Goal: Task Accomplishment & Management: Manage account settings

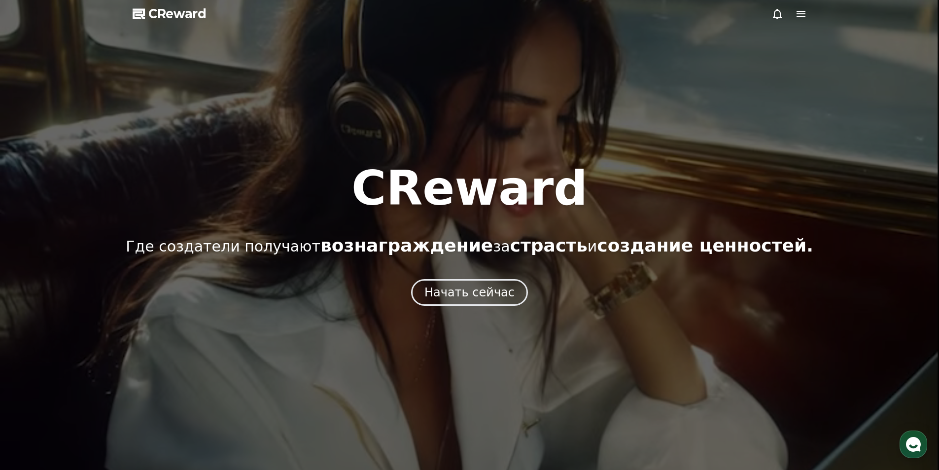
click at [801, 14] on icon at bounding box center [801, 14] width 9 height 6
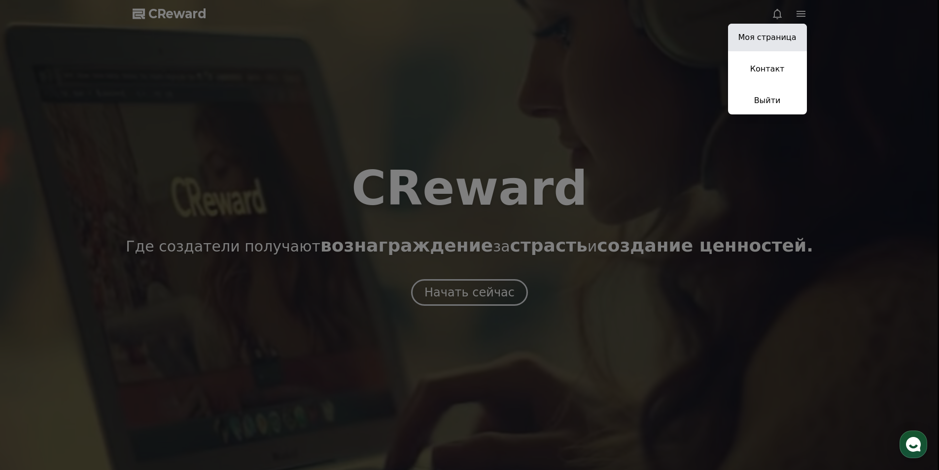
click at [781, 43] on link "Моя страница" at bounding box center [767, 38] width 79 height 28
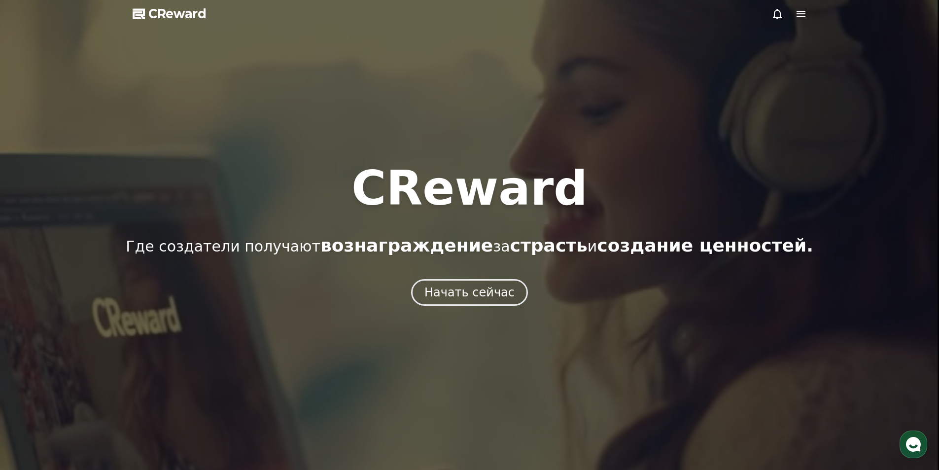
select select "**********"
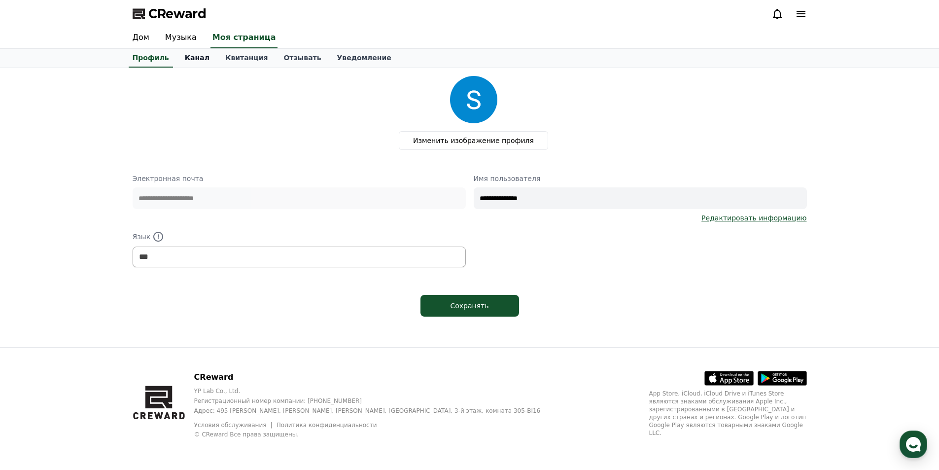
click at [185, 58] on font "Канал" at bounding box center [197, 58] width 25 height 8
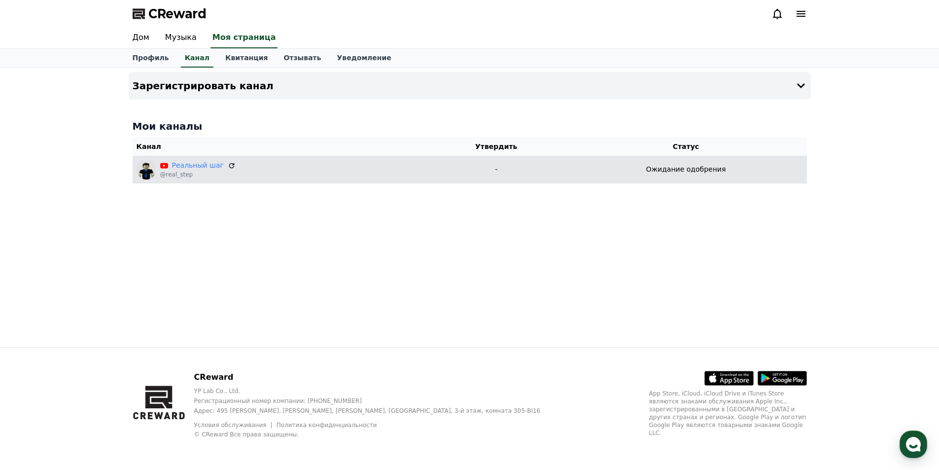
click at [602, 174] on div "Ожидание одобрения" at bounding box center [686, 169] width 234 height 10
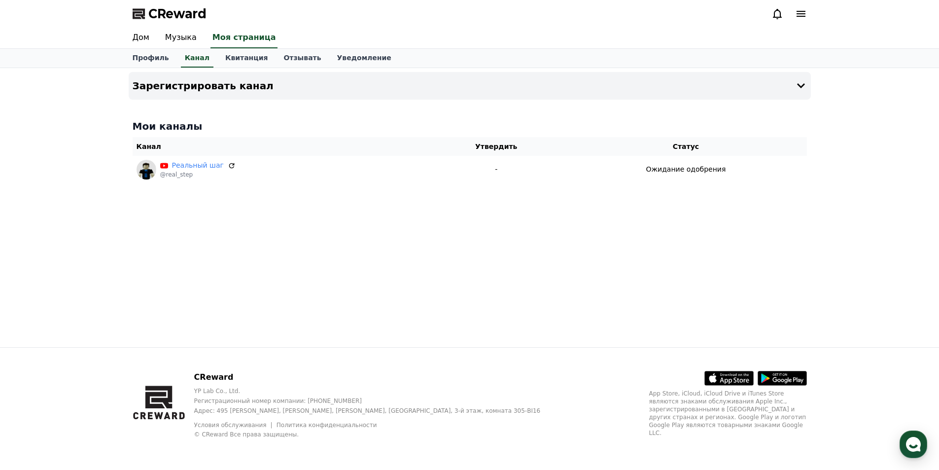
drag, startPoint x: 226, startPoint y: 165, endPoint x: 553, endPoint y: 48, distance: 347.8
click at [228, 165] on icon at bounding box center [232, 166] width 8 height 8
click at [229, 59] on font "Квитанция" at bounding box center [246, 58] width 43 height 8
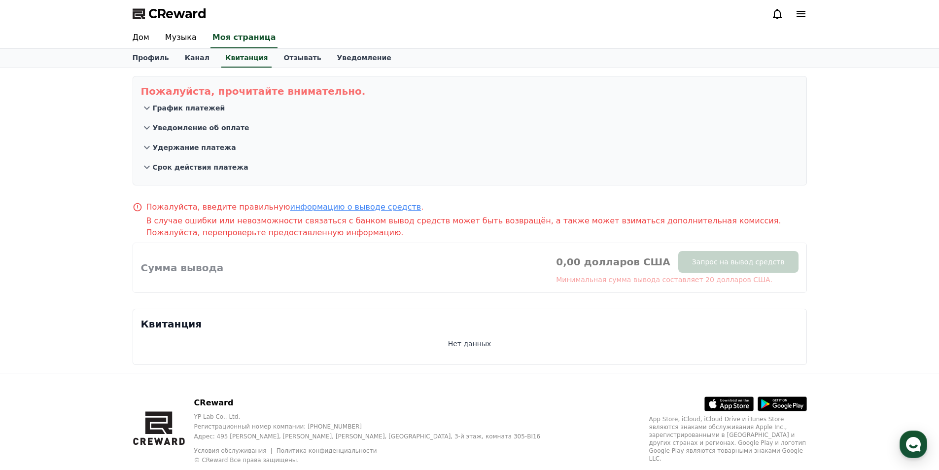
click at [177, 104] on font "График платежей" at bounding box center [189, 108] width 72 height 8
